Goal: Transaction & Acquisition: Purchase product/service

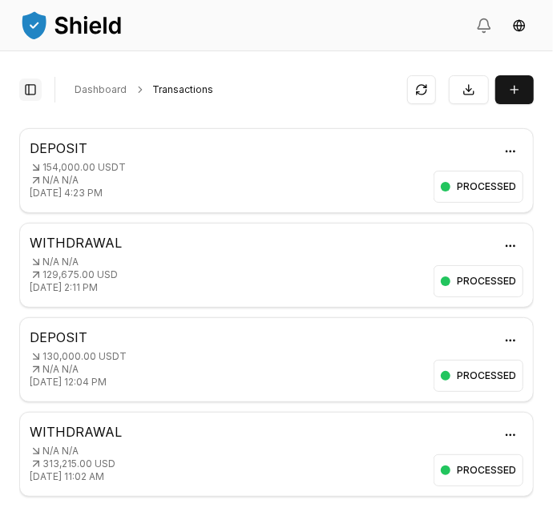
click at [30, 88] on button "Toggle Sidebar" at bounding box center [30, 89] width 22 height 22
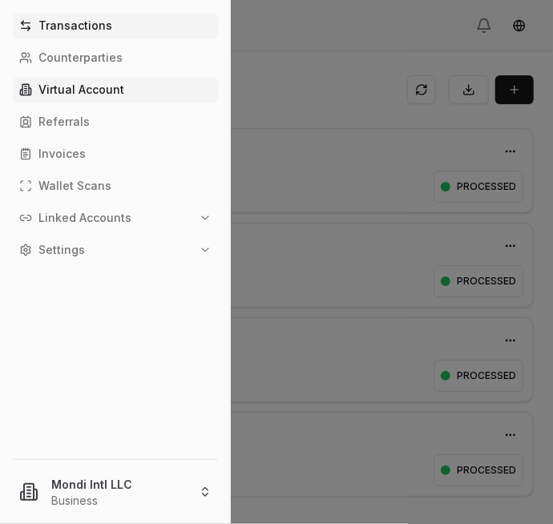
click at [101, 89] on p "Virtual Account" at bounding box center [81, 89] width 86 height 11
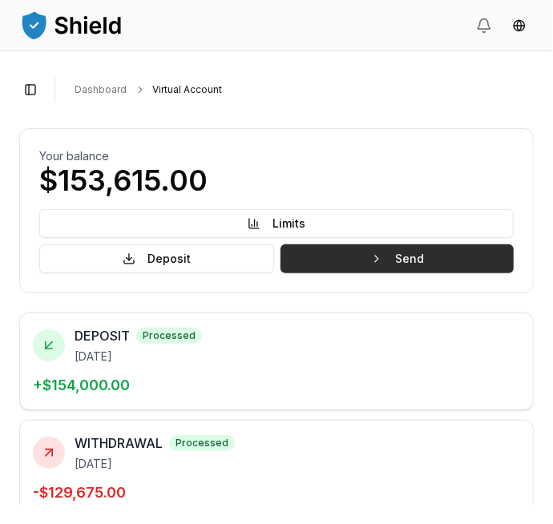
click at [453, 263] on button "Send" at bounding box center [396, 258] width 233 height 29
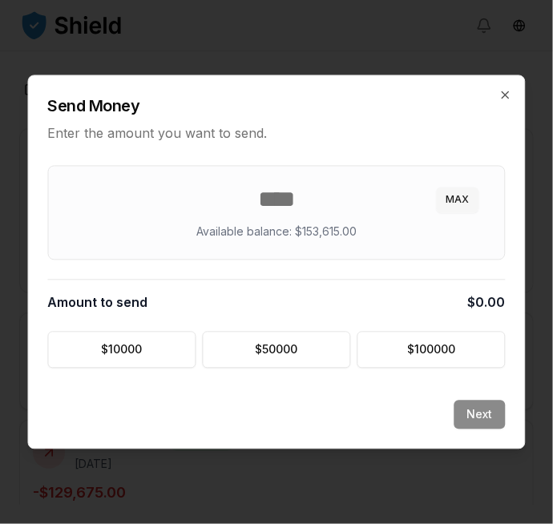
click at [466, 199] on button "MAX" at bounding box center [458, 200] width 42 height 26
type input "******"
click at [485, 418] on button "Next" at bounding box center [479, 414] width 51 height 29
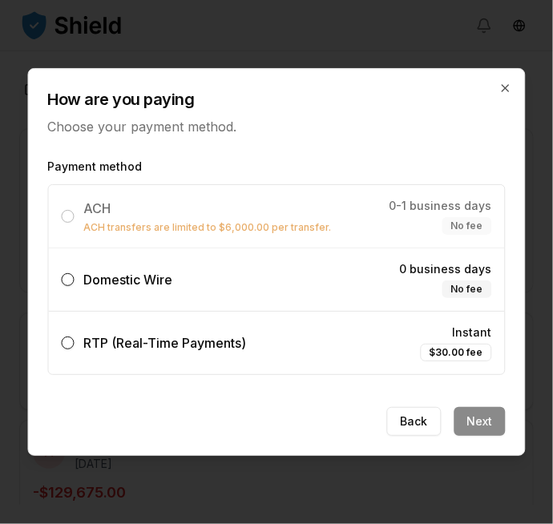
click at [340, 269] on label "Domestic Wire 0 business days No fee" at bounding box center [277, 279] width 456 height 62
click at [74, 273] on button "Domestic Wire 0 business days No fee" at bounding box center [68, 279] width 13 height 13
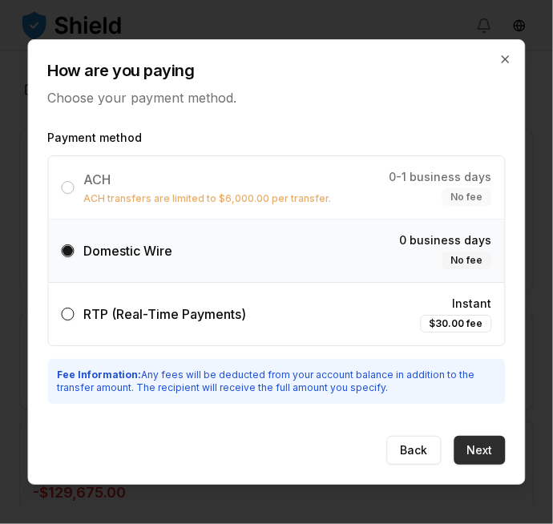
click at [496, 445] on button "Next" at bounding box center [479, 450] width 51 height 29
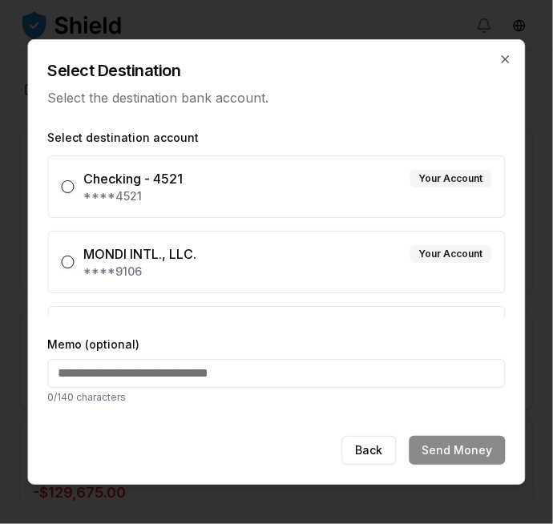
click at [376, 256] on div "MONDI INTL., LLC. Your Account" at bounding box center [288, 253] width 408 height 19
click at [74, 256] on button "MONDI INTL., LLC. Your Account ****9106" at bounding box center [68, 261] width 13 height 13
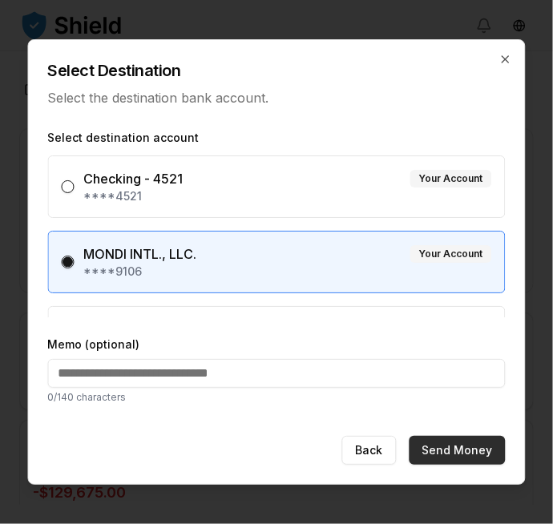
click at [476, 446] on button "Send Money" at bounding box center [457, 450] width 96 height 29
